Goal: Subscribe to service/newsletter

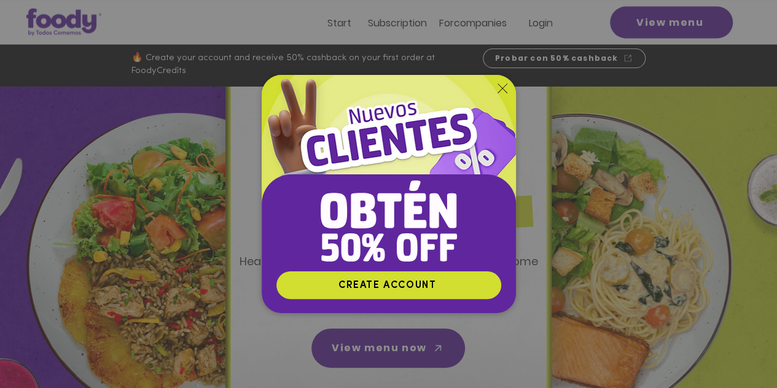
click at [501, 91] on icon "Return to the site" at bounding box center [503, 89] width 10 height 10
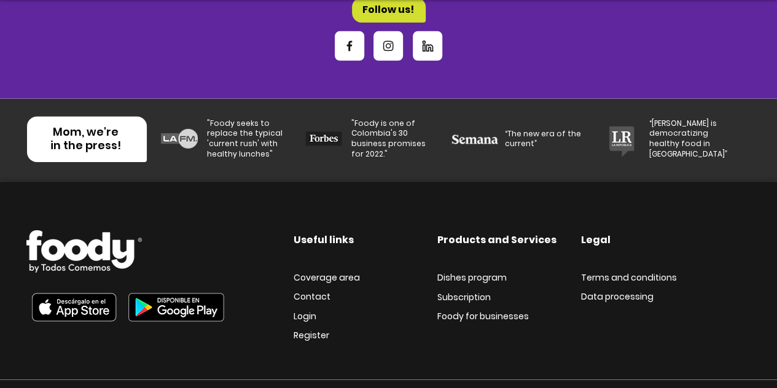
scroll to position [4265, 0]
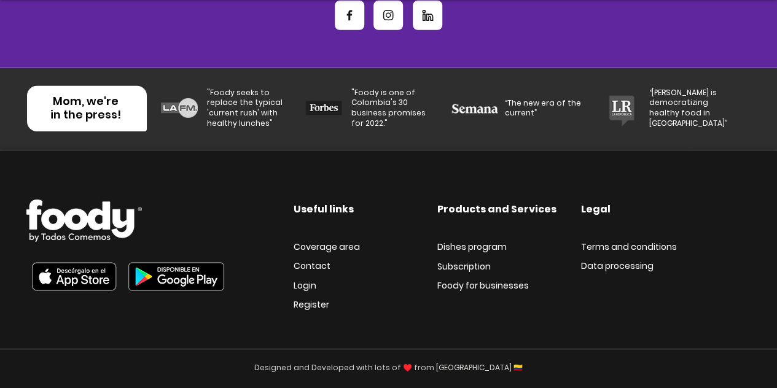
click at [458, 265] on font "Subscription" at bounding box center [463, 266] width 53 height 12
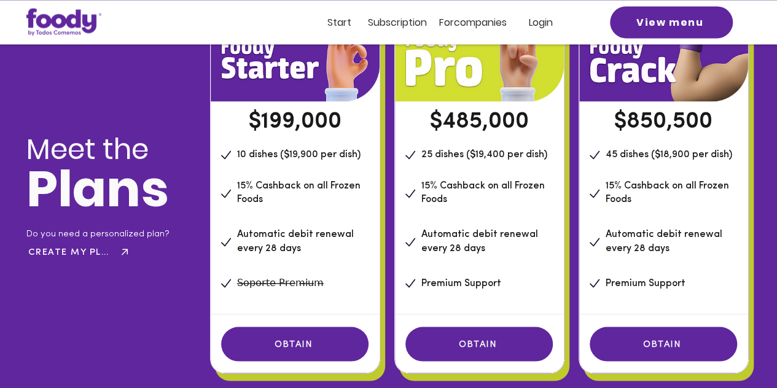
scroll to position [940, 0]
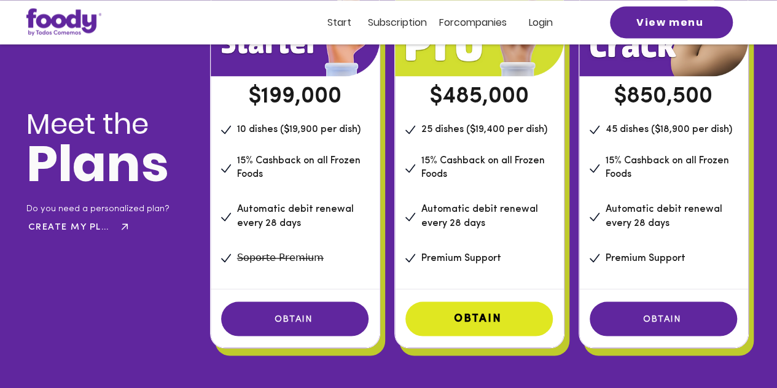
click at [481, 324] on font "OBTAIN" at bounding box center [478, 318] width 48 height 11
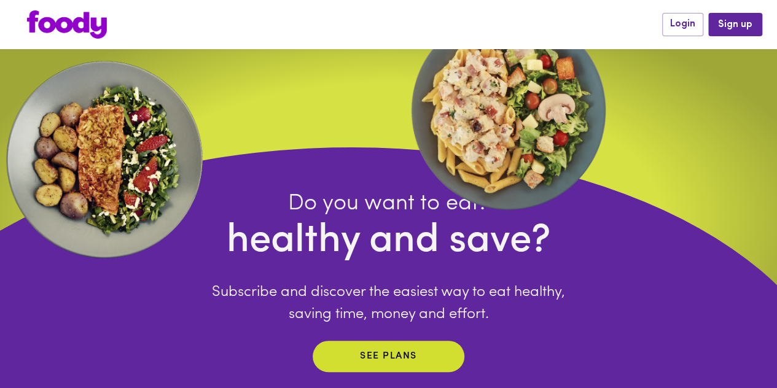
click at [613, 154] on div "Do you want to eat? healthy and save? Subscribe and discover the easiest way to…" at bounding box center [388, 239] width 777 height 381
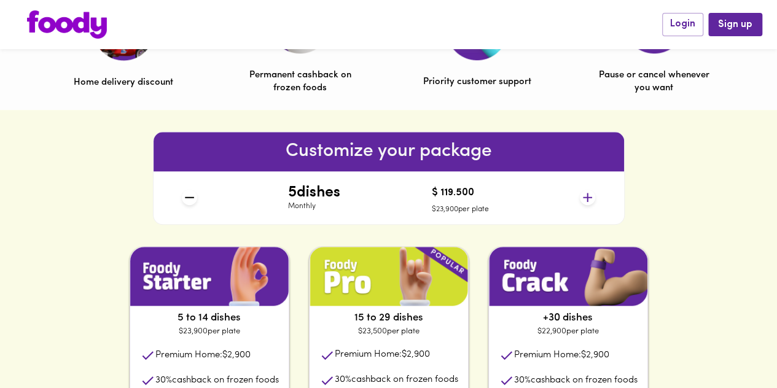
scroll to position [452, 0]
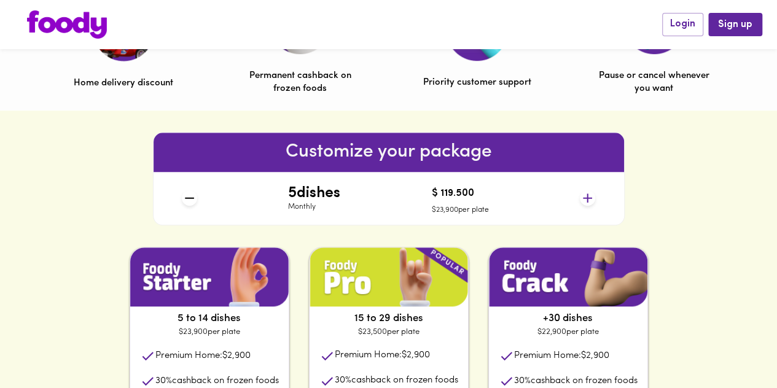
click at [584, 198] on icon at bounding box center [587, 198] width 9 height 9
click at [190, 201] on icon at bounding box center [189, 197] width 15 height 15
click at [587, 198] on icon at bounding box center [587, 198] width 9 height 9
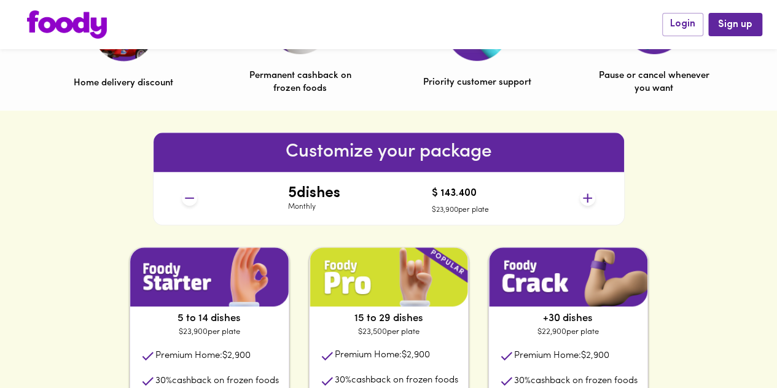
click at [587, 198] on icon at bounding box center [587, 198] width 9 height 9
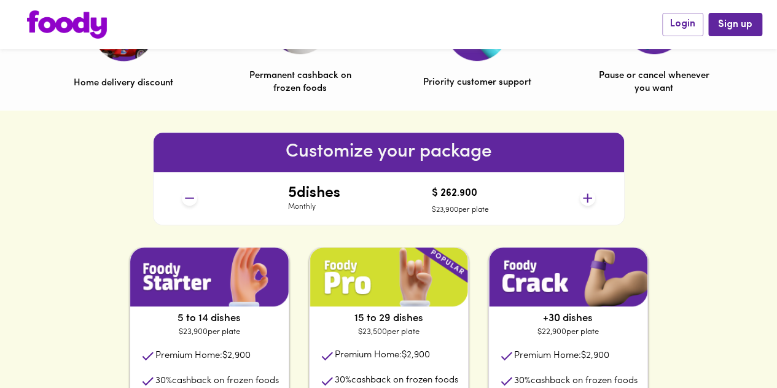
click at [303, 206] on font "Monthly" at bounding box center [302, 206] width 28 height 7
click at [299, 281] on div "5 to 14 dishes $23,900 per plate Premium Home: $2,900 30 % cashback on frozen f…" at bounding box center [389, 371] width 578 height 249
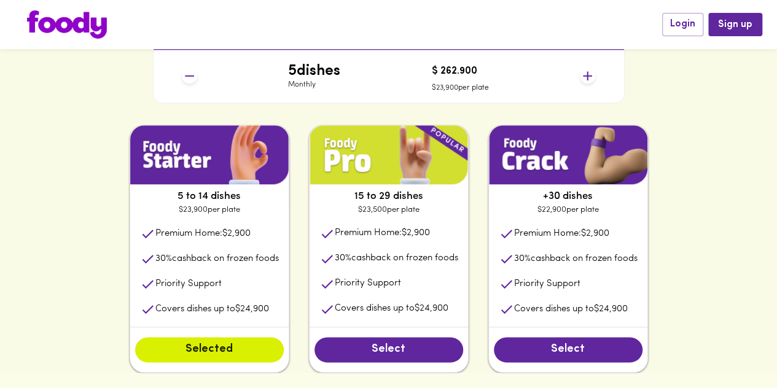
scroll to position [687, 0]
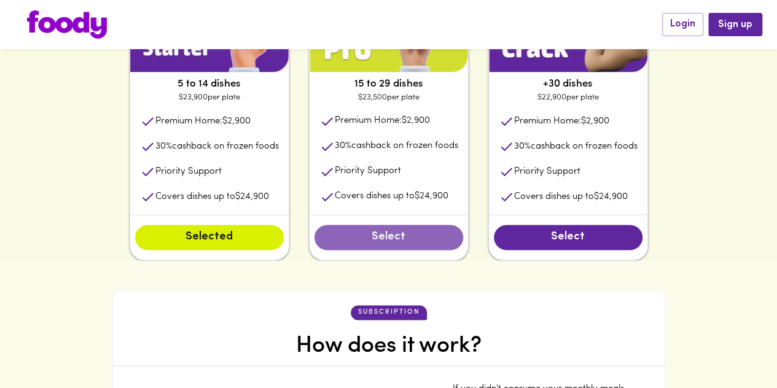
click at [370, 246] on button "Select" at bounding box center [389, 238] width 149 height 26
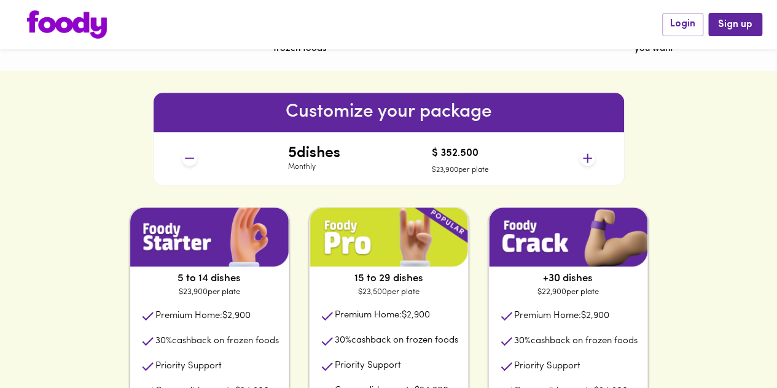
scroll to position [485, 0]
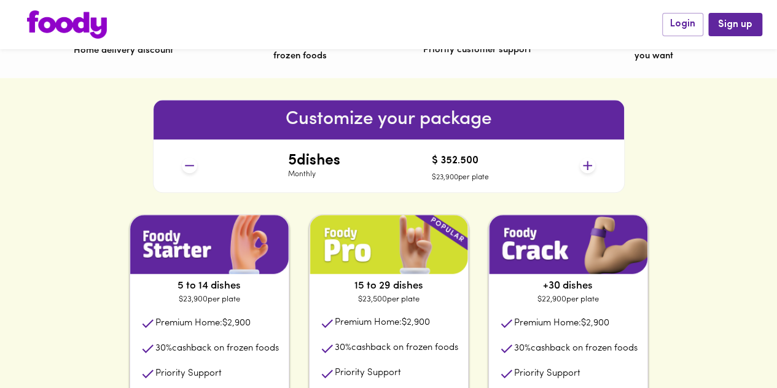
click at [587, 165] on icon at bounding box center [587, 165] width 9 height 9
click at [189, 165] on icon at bounding box center [189, 165] width 9 height 1
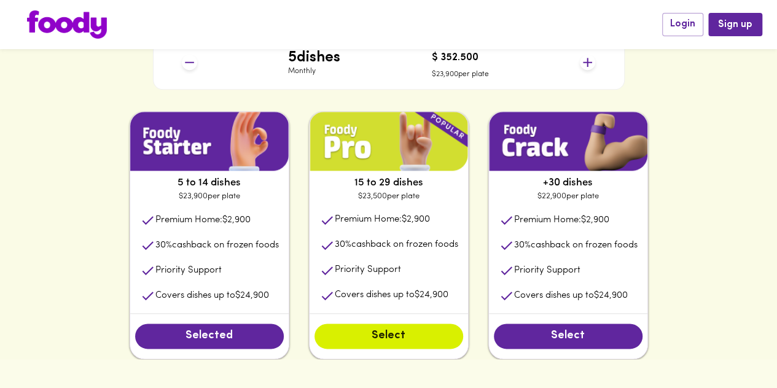
scroll to position [587, 0]
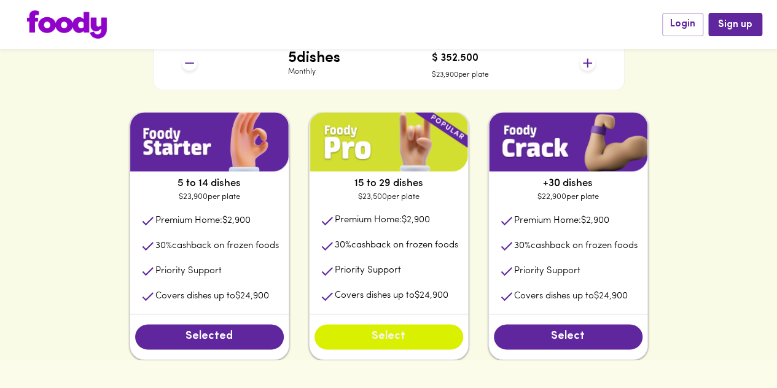
click at [374, 342] on font "Select" at bounding box center [389, 336] width 34 height 11
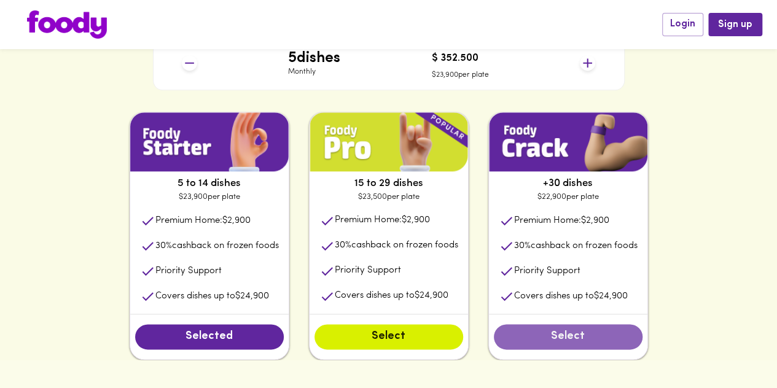
click at [546, 338] on span "Select" at bounding box center [568, 338] width 124 height 14
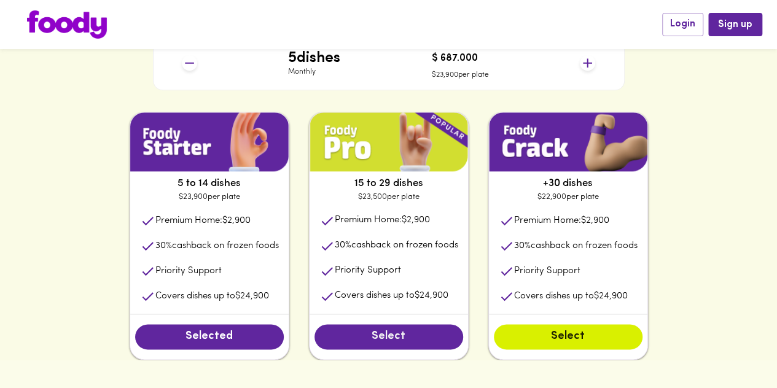
click at [386, 342] on font "Select" at bounding box center [389, 336] width 34 height 11
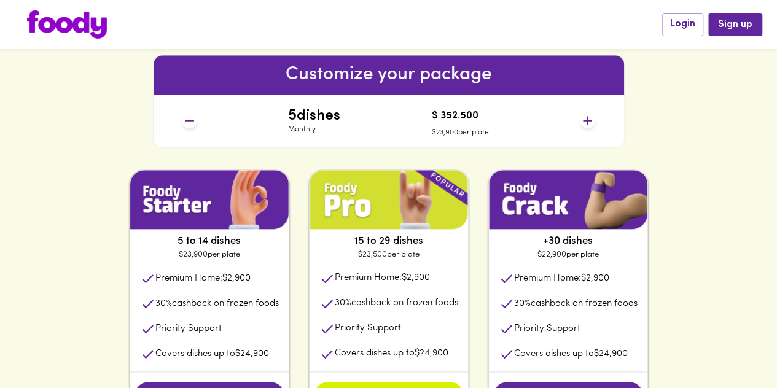
scroll to position [498, 0]
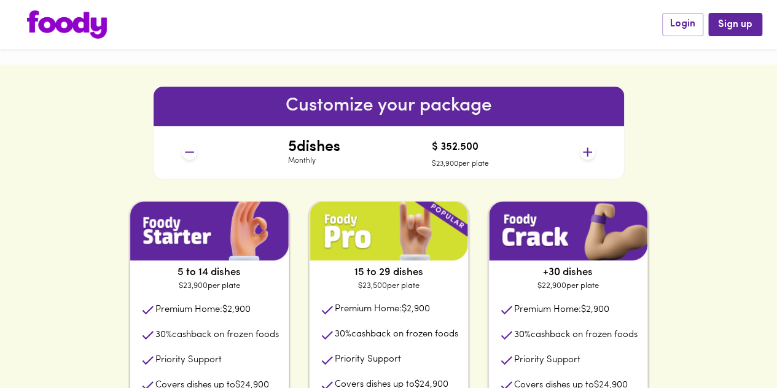
click at [316, 147] on font "dishes" at bounding box center [319, 147] width 44 height 15
click at [662, 159] on div "Customize your package 5 dishes Monthly $ 352.500 $23,900 per plate" at bounding box center [388, 133] width 777 height 136
click at [585, 157] on icon at bounding box center [587, 151] width 15 height 15
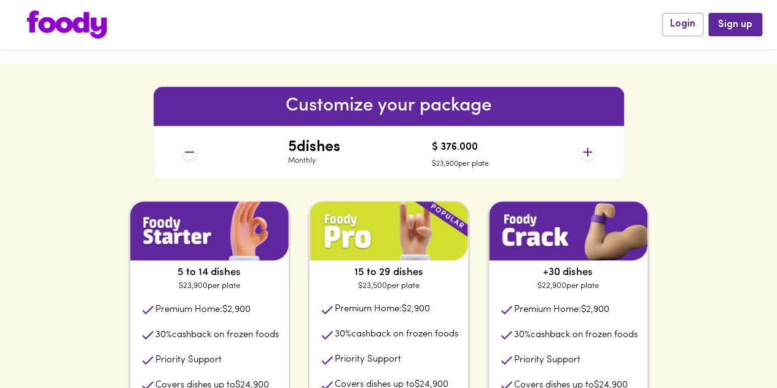
click at [589, 152] on icon at bounding box center [587, 151] width 15 height 15
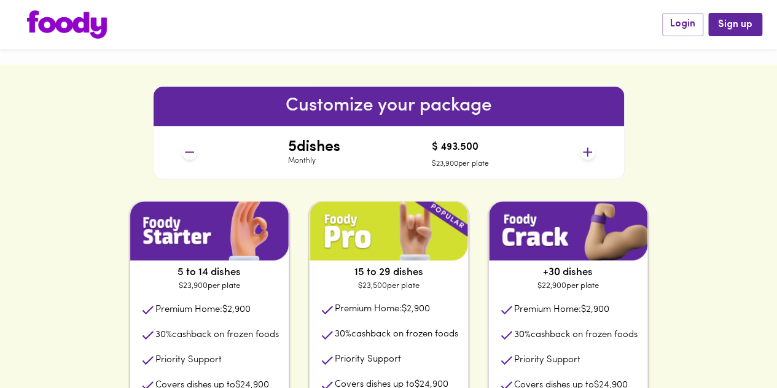
click at [589, 152] on icon at bounding box center [587, 151] width 15 height 15
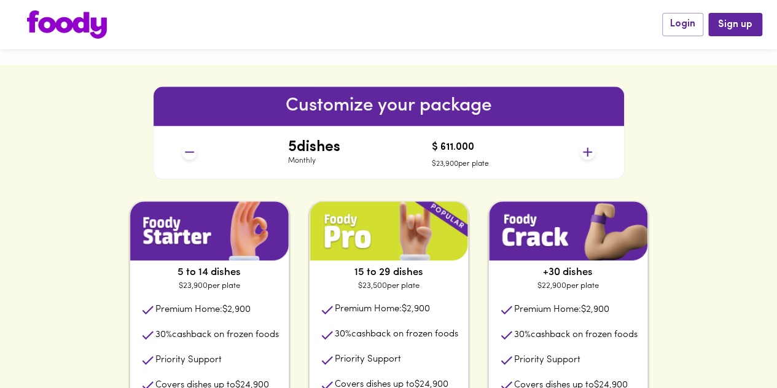
click at [589, 152] on icon at bounding box center [587, 151] width 15 height 15
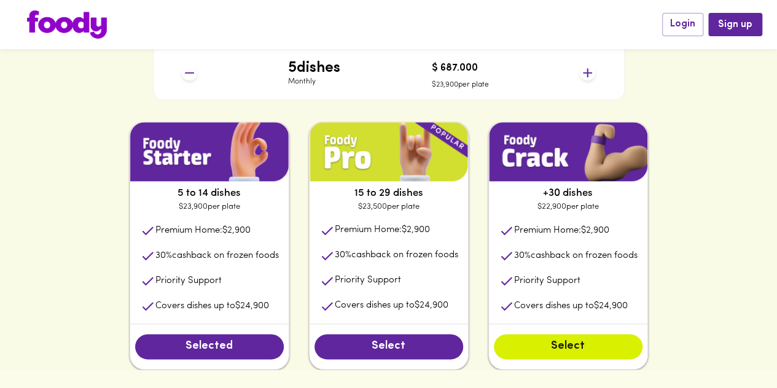
scroll to position [579, 0]
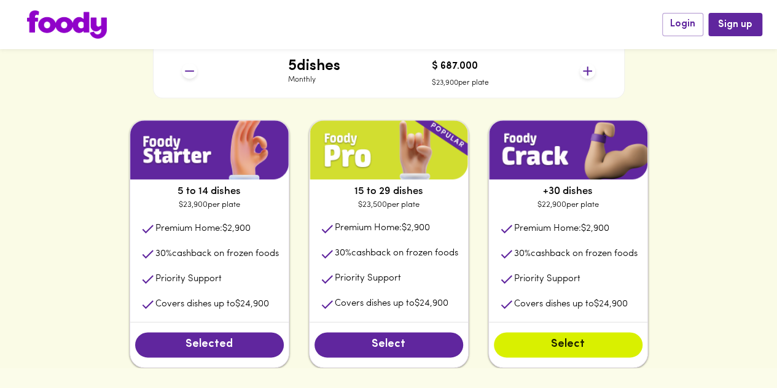
click at [186, 73] on icon at bounding box center [189, 70] width 15 height 15
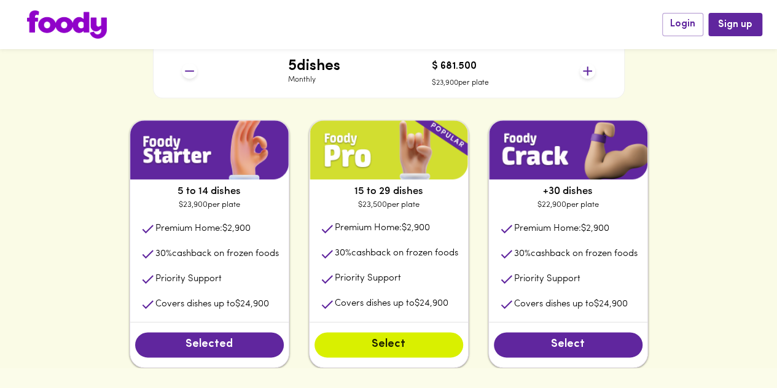
click at [186, 73] on icon at bounding box center [189, 70] width 15 height 15
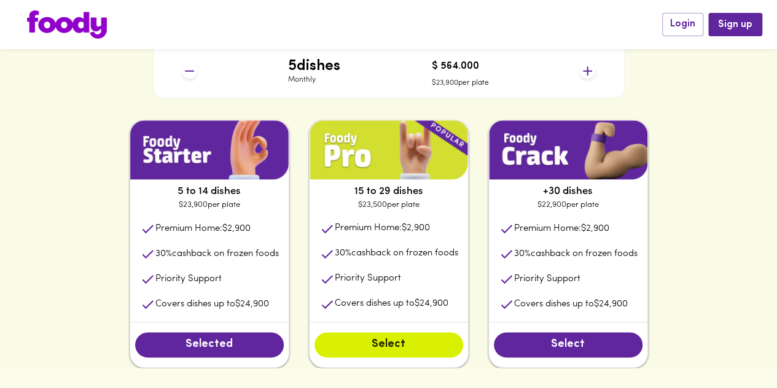
click at [186, 73] on icon at bounding box center [189, 70] width 15 height 15
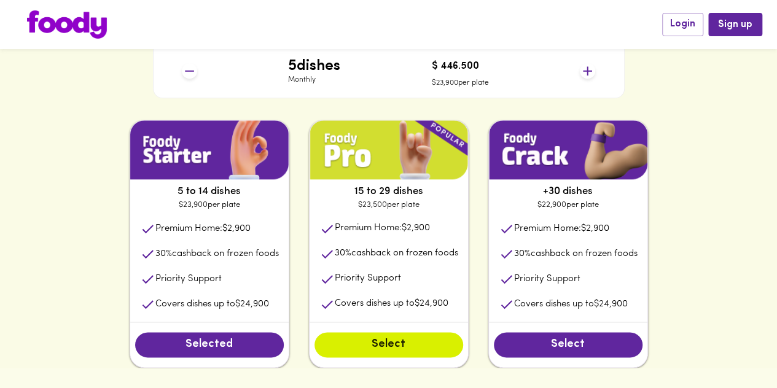
click at [186, 73] on icon at bounding box center [189, 70] width 15 height 15
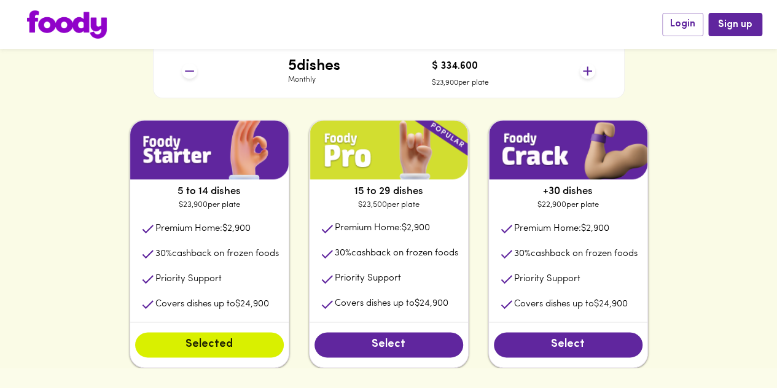
click at [186, 73] on icon at bounding box center [189, 70] width 15 height 15
click at [586, 71] on icon at bounding box center [587, 70] width 9 height 9
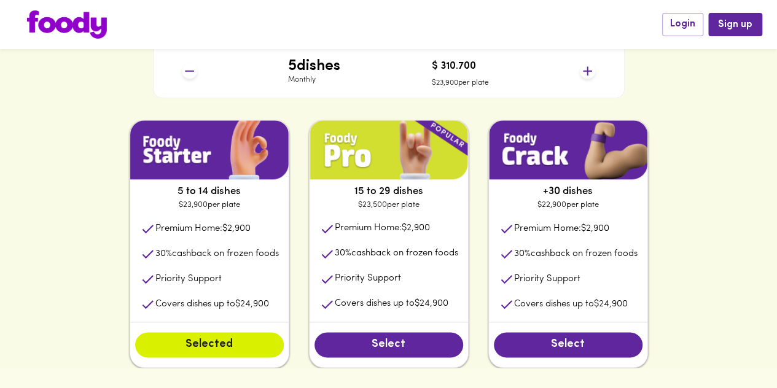
click at [586, 71] on icon at bounding box center [587, 70] width 9 height 9
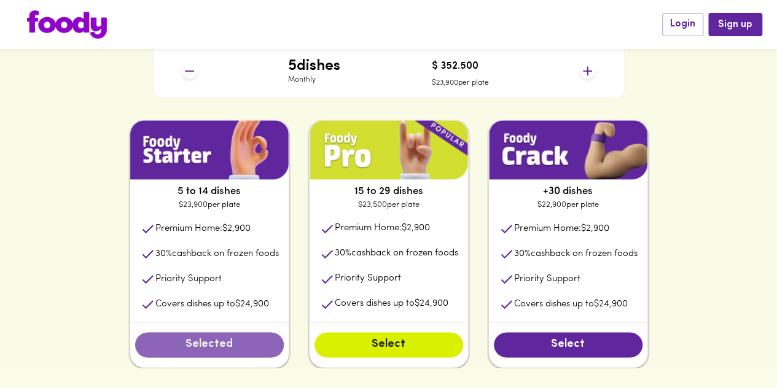
click at [211, 344] on font "Selected" at bounding box center [209, 344] width 47 height 11
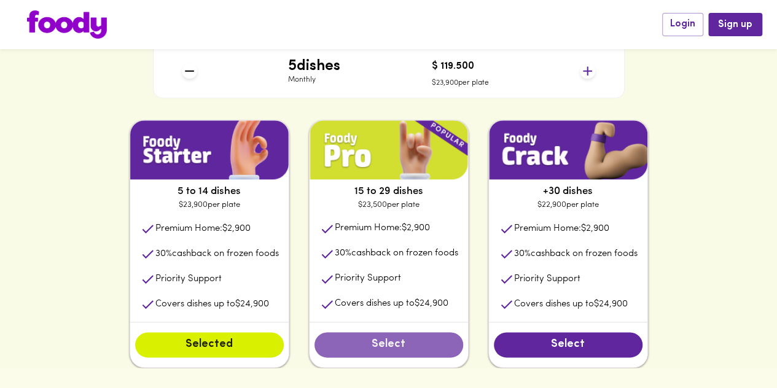
click at [340, 352] on span "Select" at bounding box center [389, 346] width 124 height 14
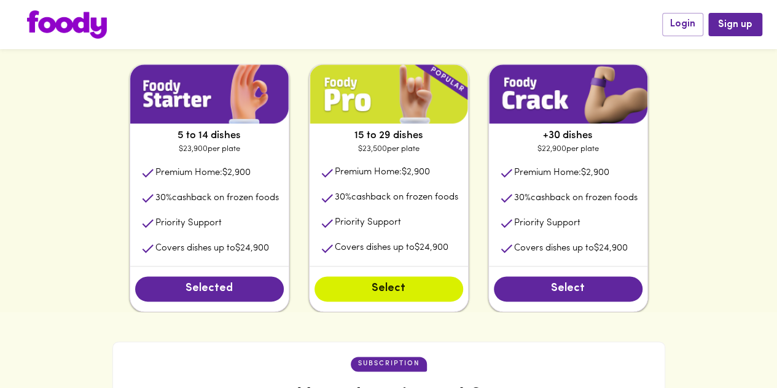
scroll to position [638, 0]
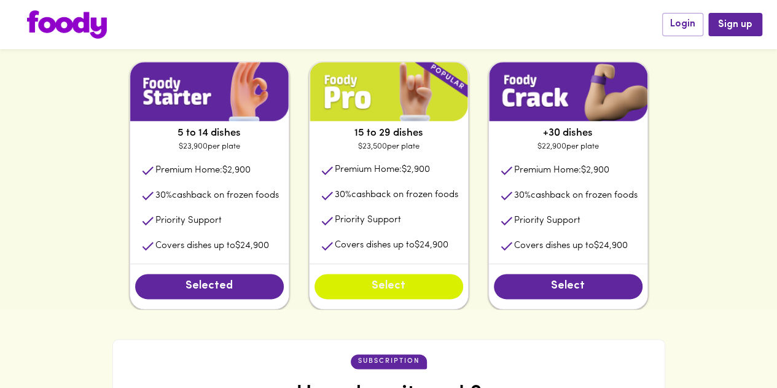
click at [399, 289] on font "Select" at bounding box center [389, 286] width 34 height 11
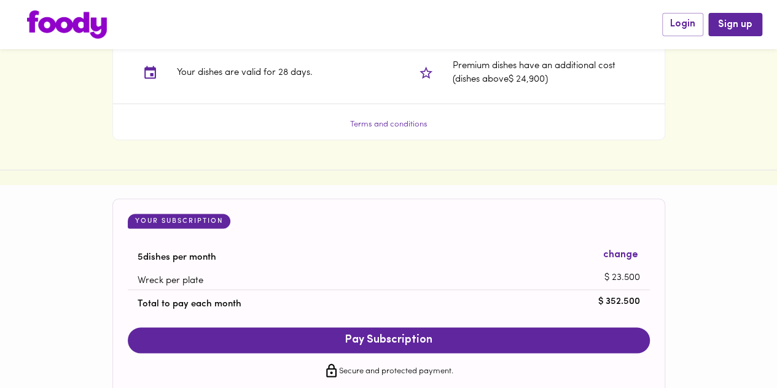
scroll to position [1072, 0]
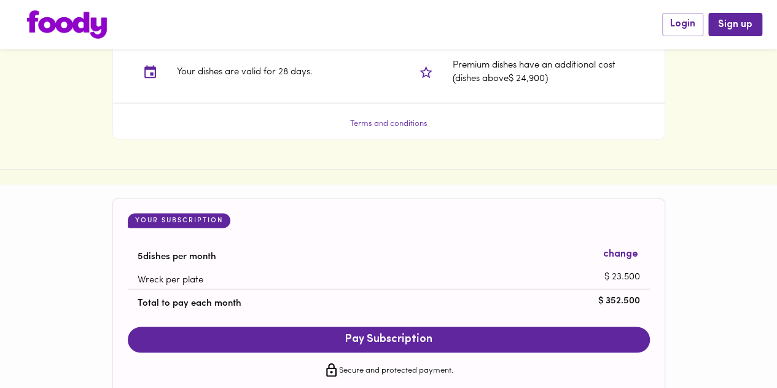
click at [615, 259] on font "change" at bounding box center [620, 254] width 35 height 10
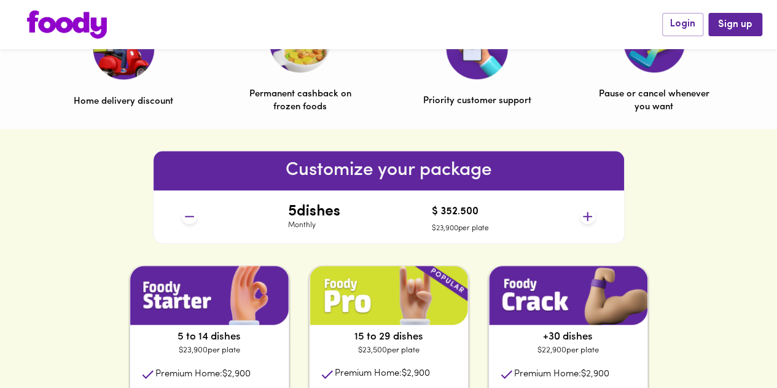
scroll to position [430, 0]
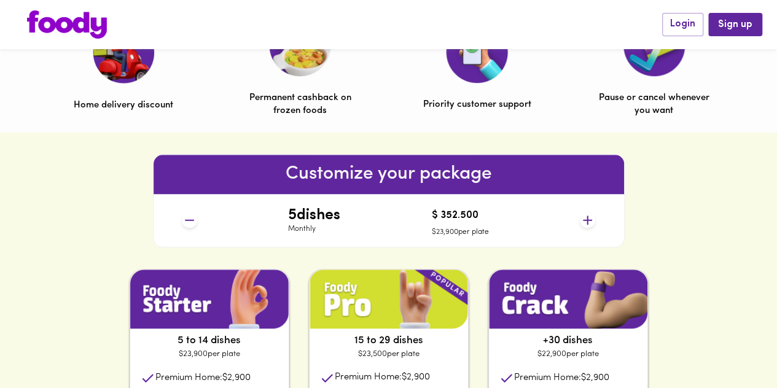
click at [307, 218] on font "dishes" at bounding box center [319, 215] width 44 height 15
click at [372, 229] on div "5 dishes Monthly $ 352.500 $23,900 per plate" at bounding box center [388, 220] width 423 height 53
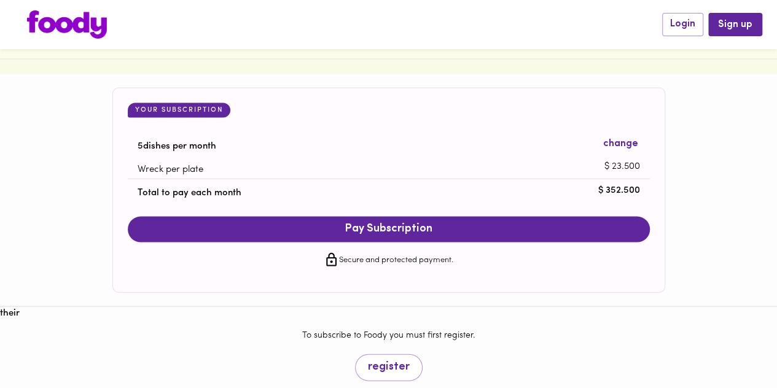
scroll to position [1210, 0]
